Goal: Navigation & Orientation: Find specific page/section

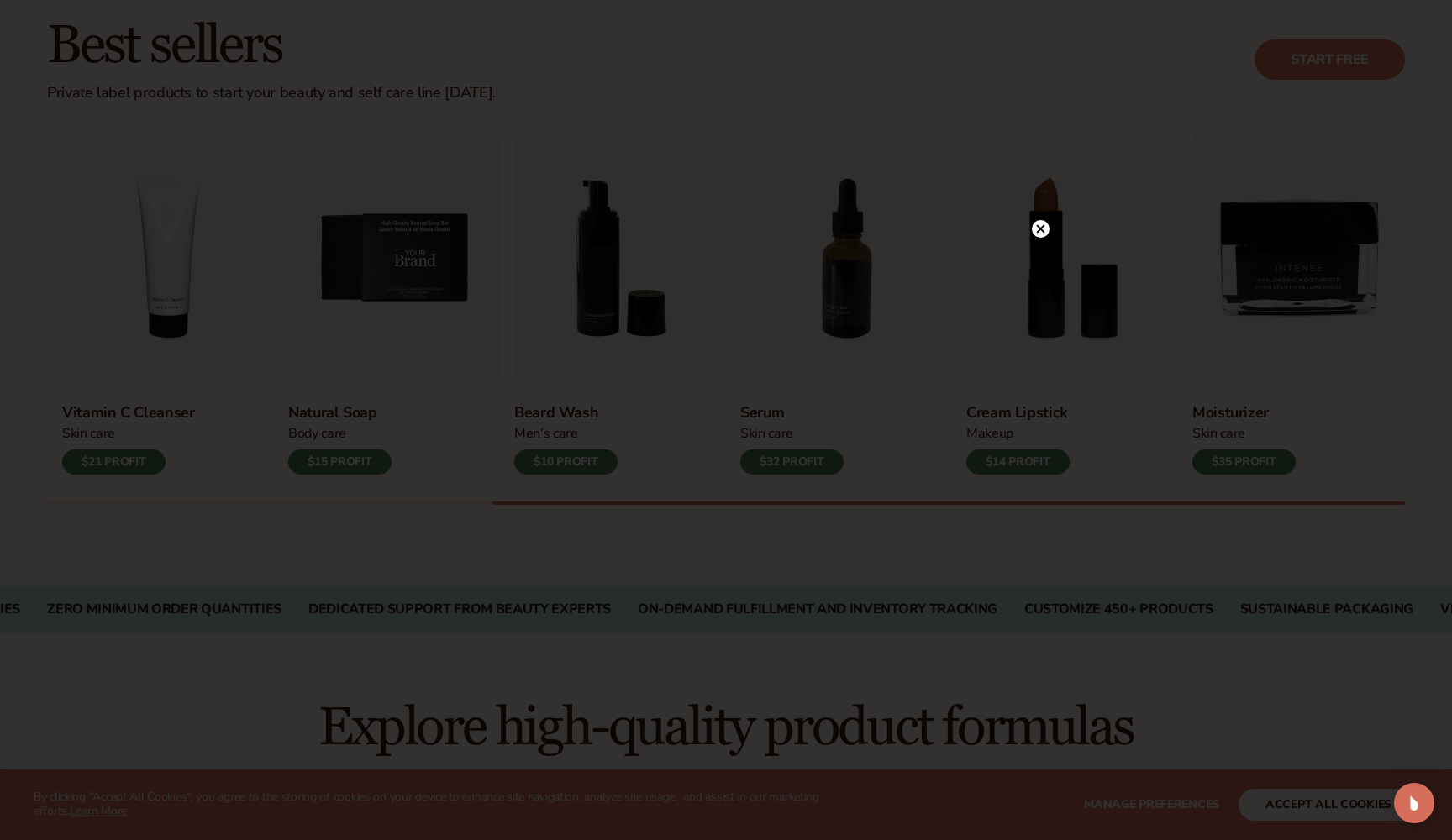
scroll to position [480, 0]
click at [1035, 223] on circle at bounding box center [1032, 229] width 18 height 18
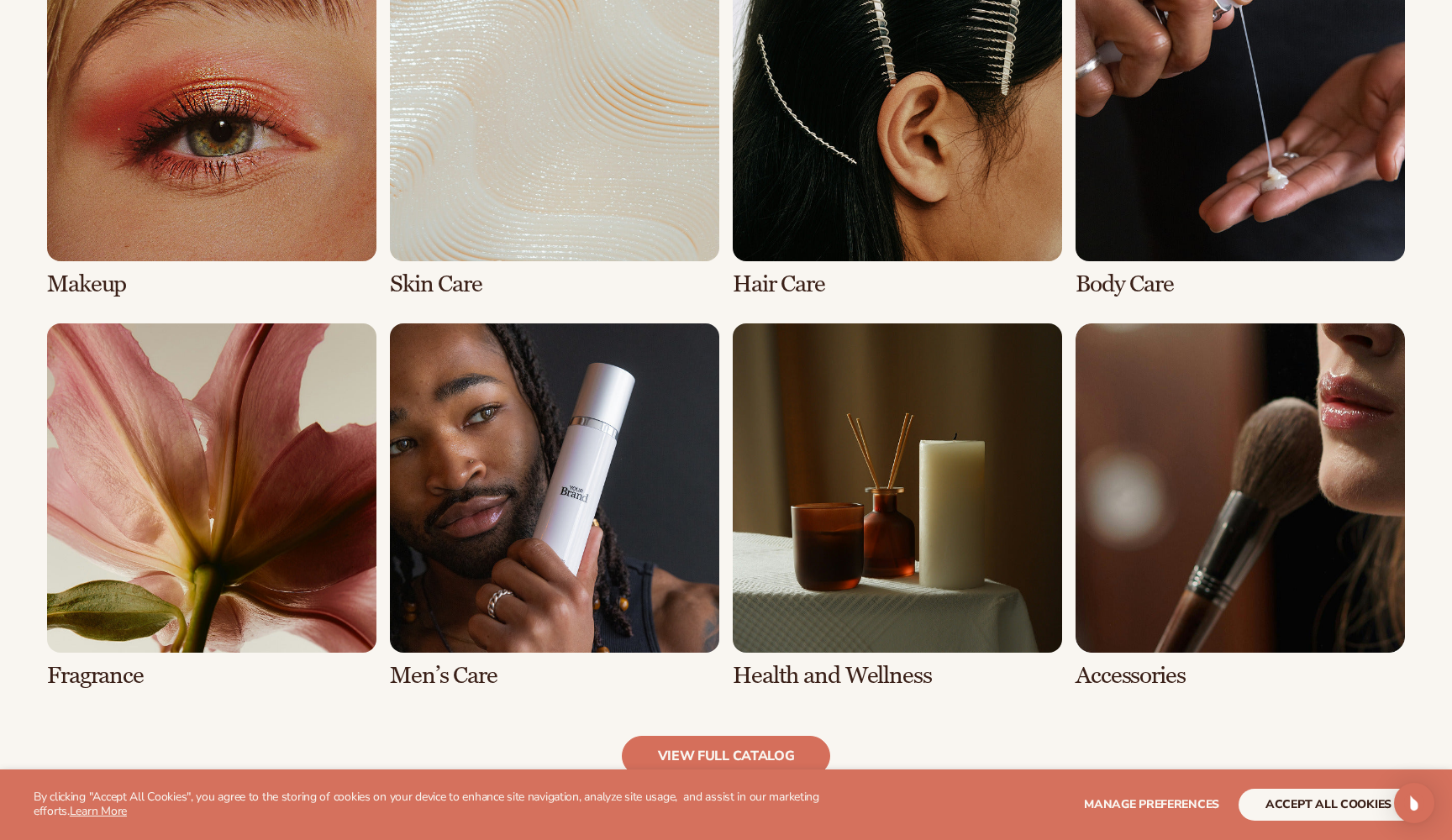
scroll to position [1352, 0]
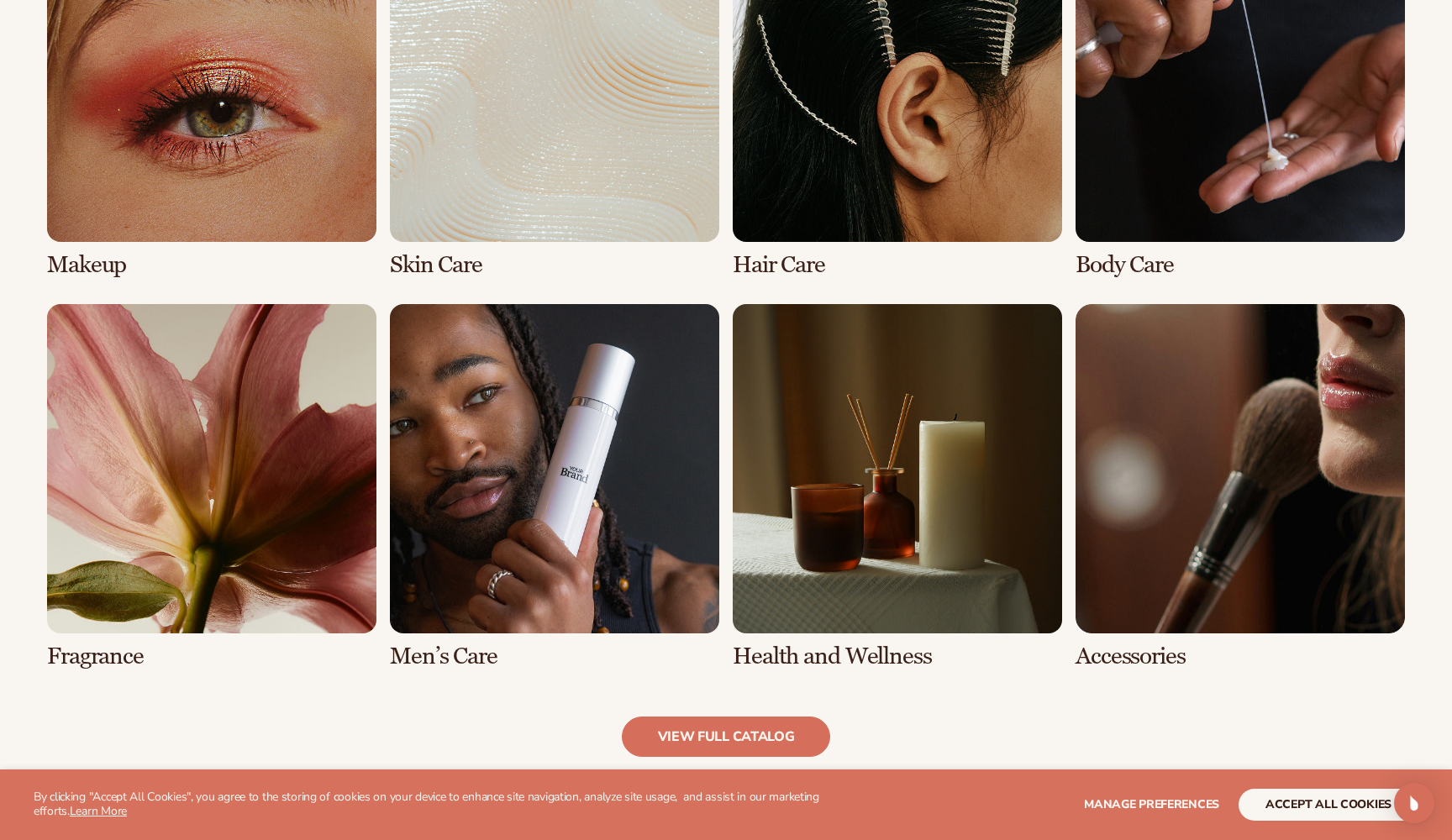
click at [196, 378] on link "5 / 8" at bounding box center [212, 486] width 330 height 366
click at [258, 477] on link "5 / 8" at bounding box center [212, 486] width 330 height 366
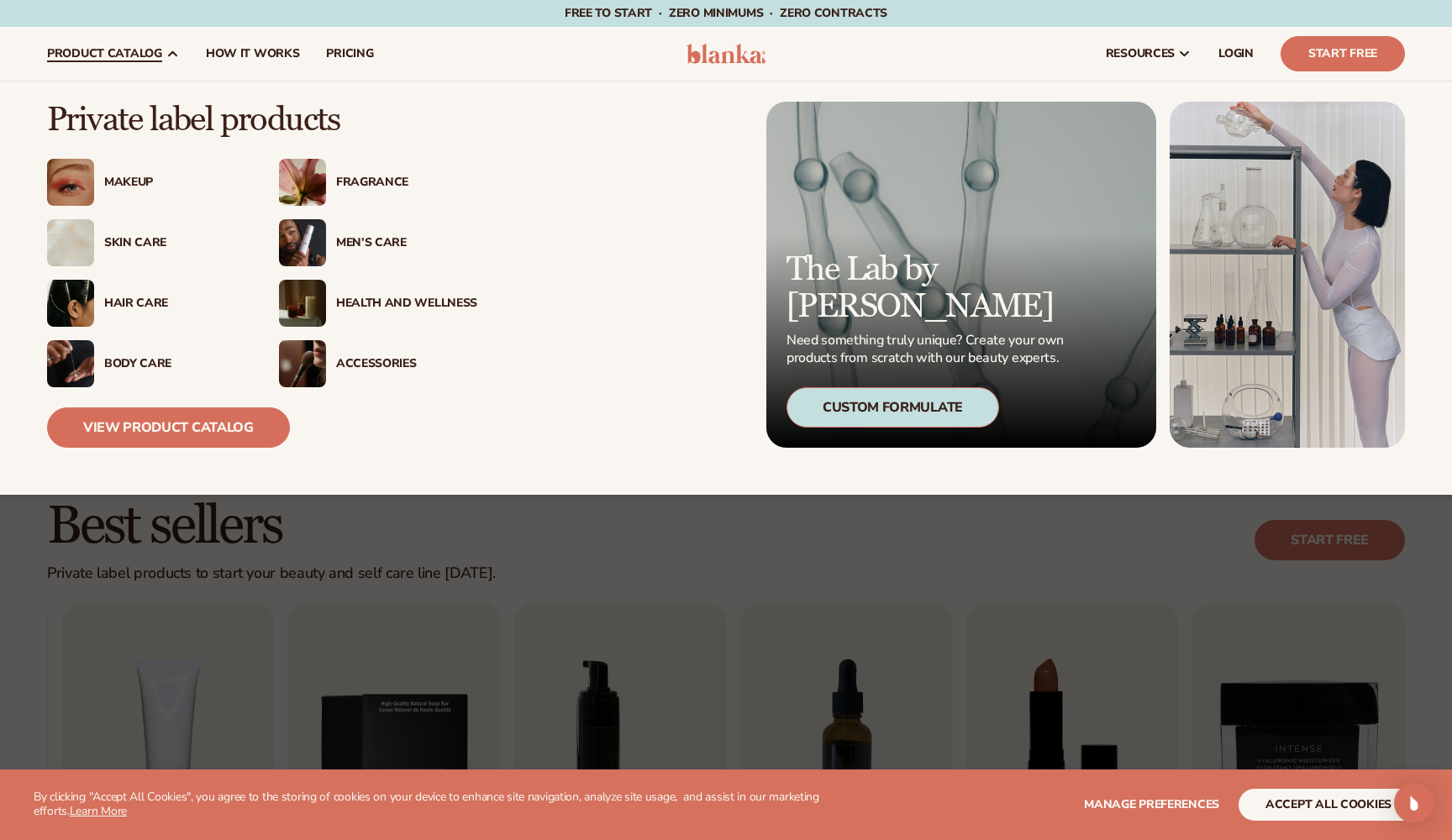
click at [350, 176] on div "Fragrance" at bounding box center [406, 182] width 141 height 15
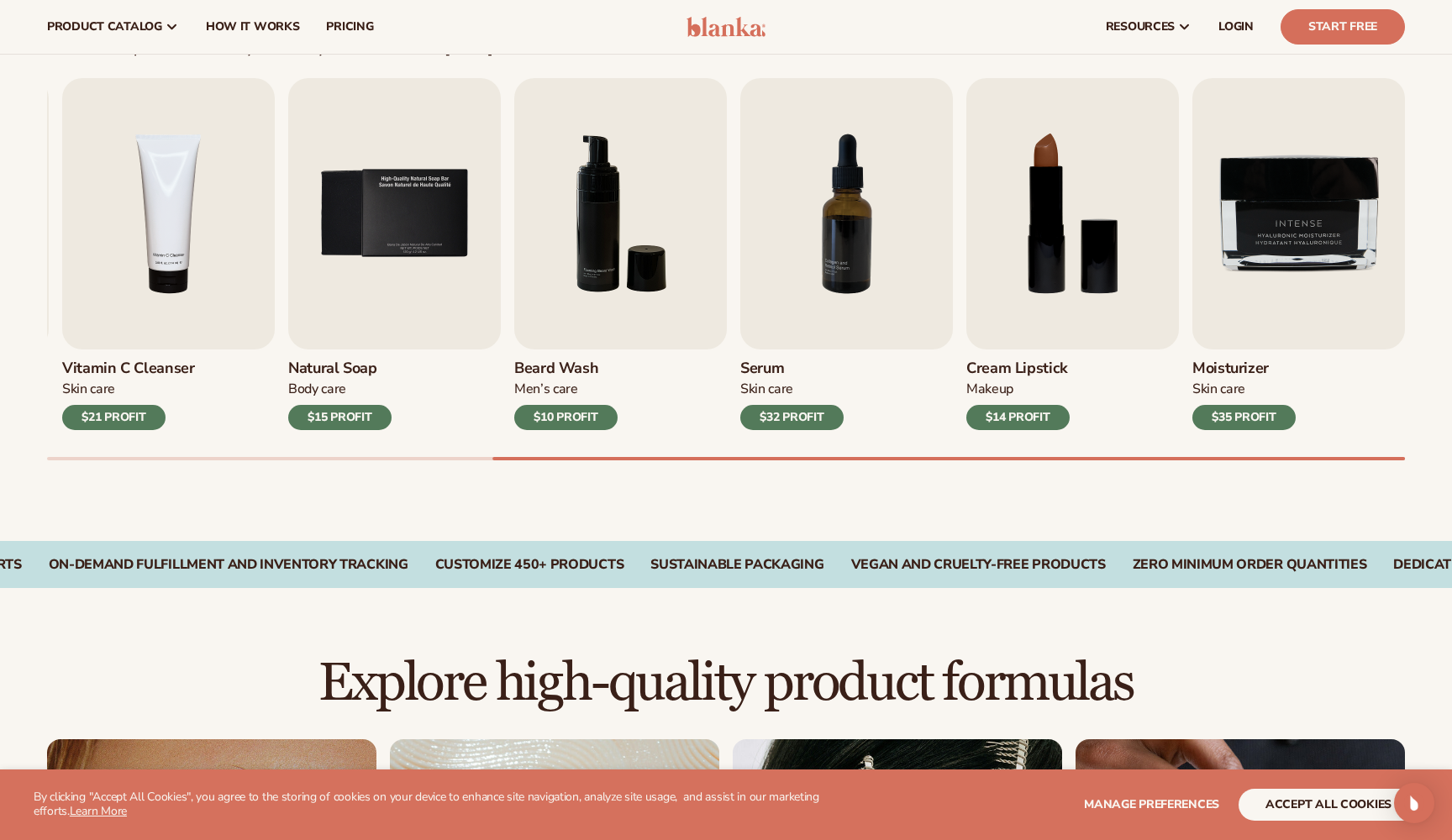
scroll to position [259, 0]
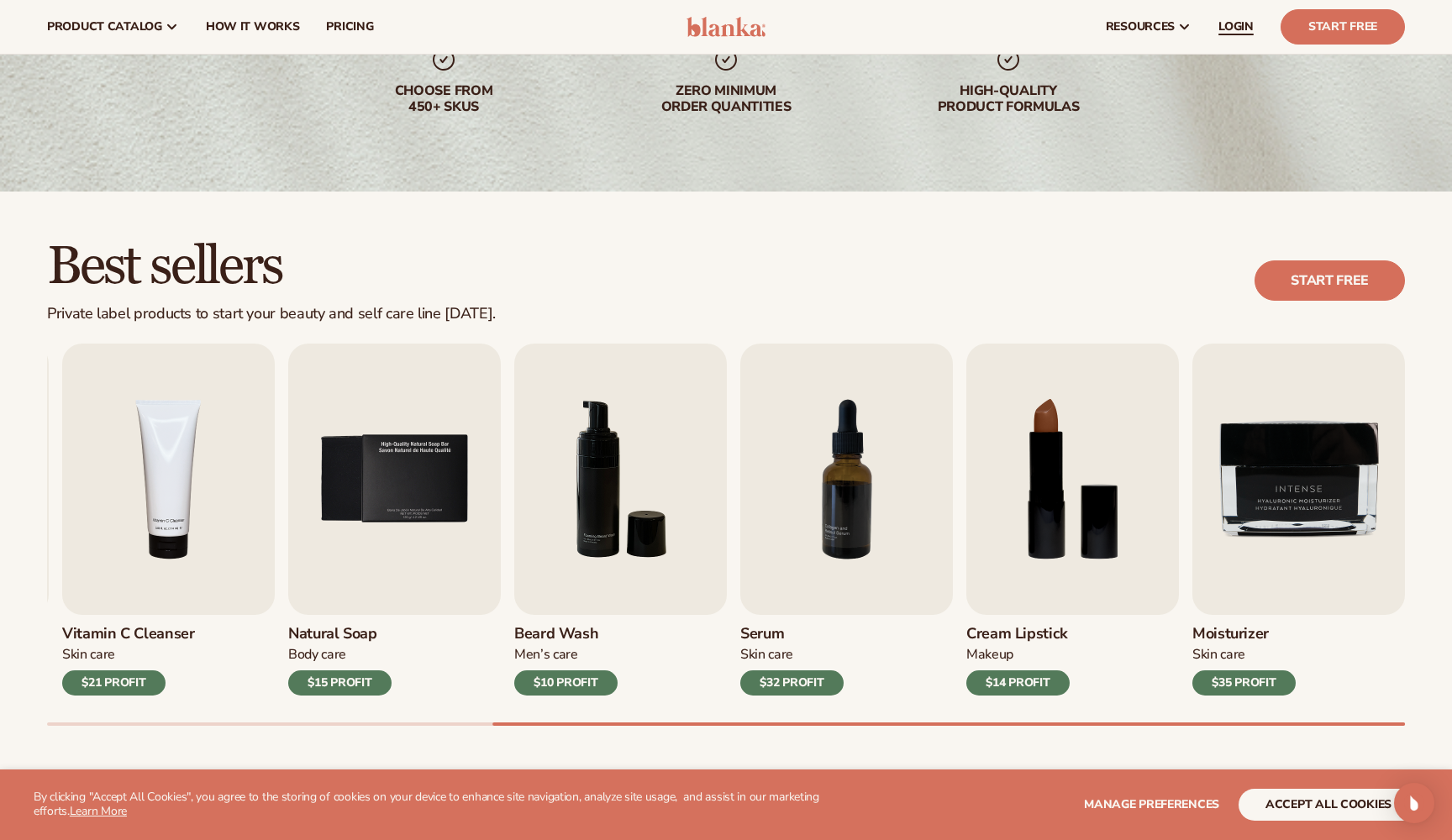
click at [1224, 27] on span "LOGIN" at bounding box center [1236, 27] width 35 height 14
